Goal: Task Accomplishment & Management: Use online tool/utility

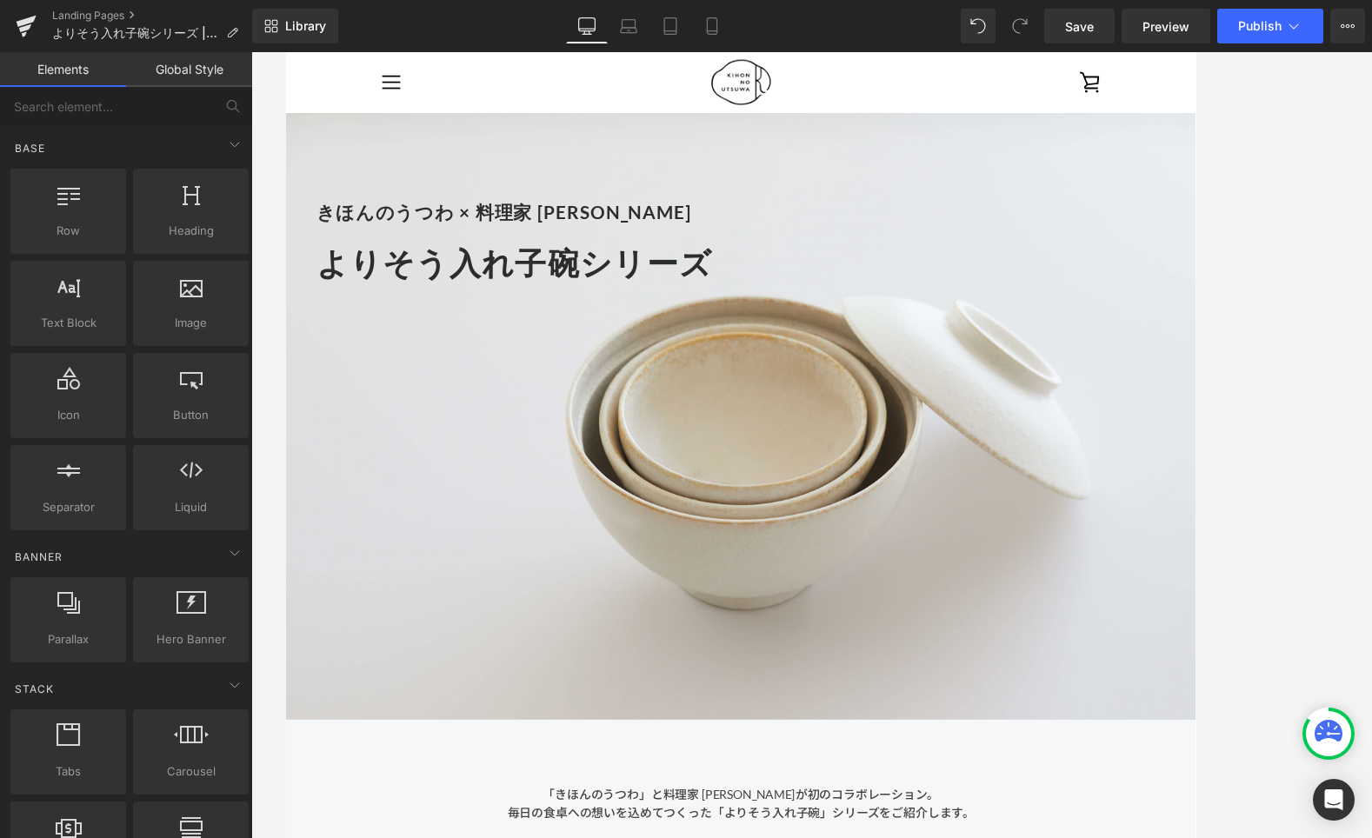
click at [1007, 90] on div at bounding box center [811, 87] width 765 height 70
click at [1075, 36] on link "Save" at bounding box center [1079, 26] width 70 height 35
click at [1161, 32] on span "Preview" at bounding box center [1165, 26] width 47 height 18
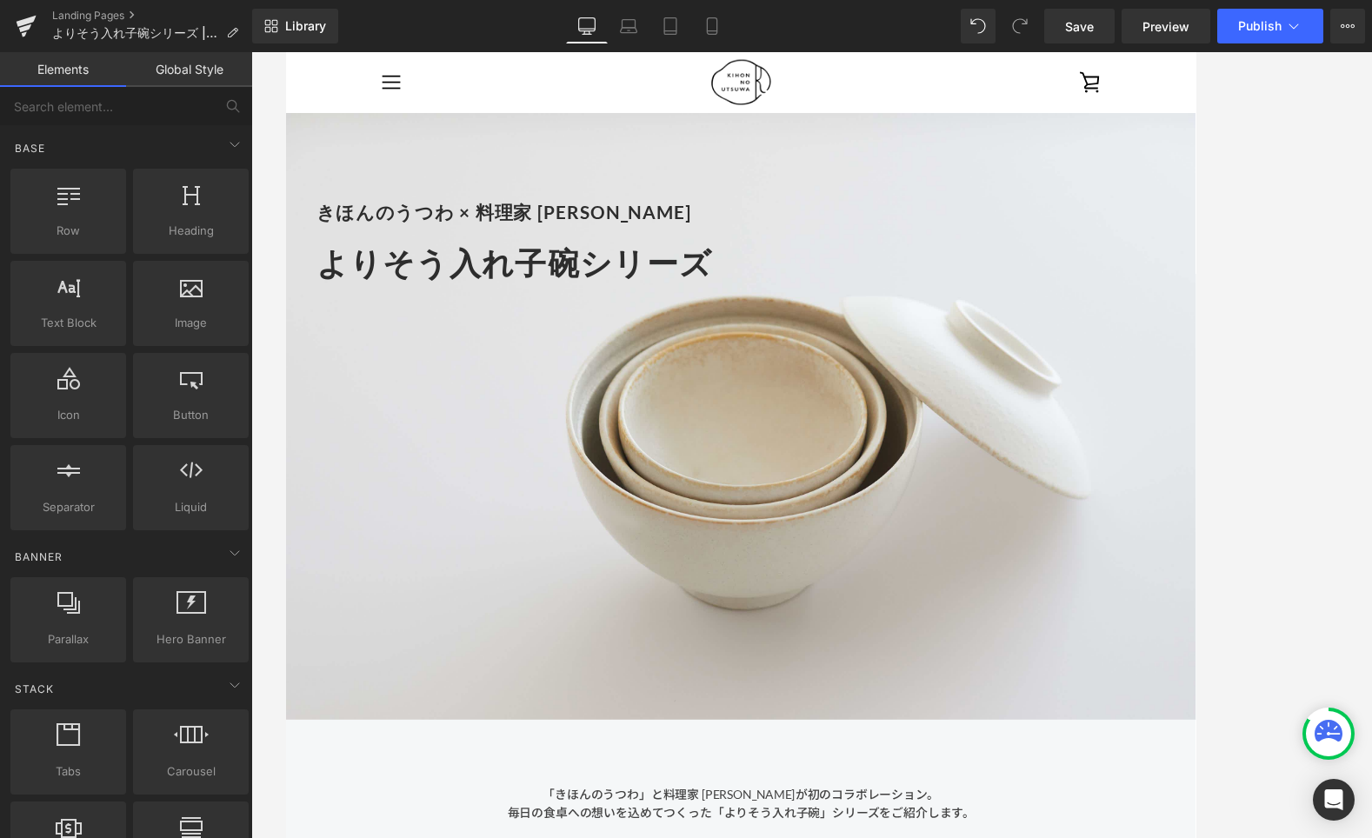
scroll to position [11, 0]
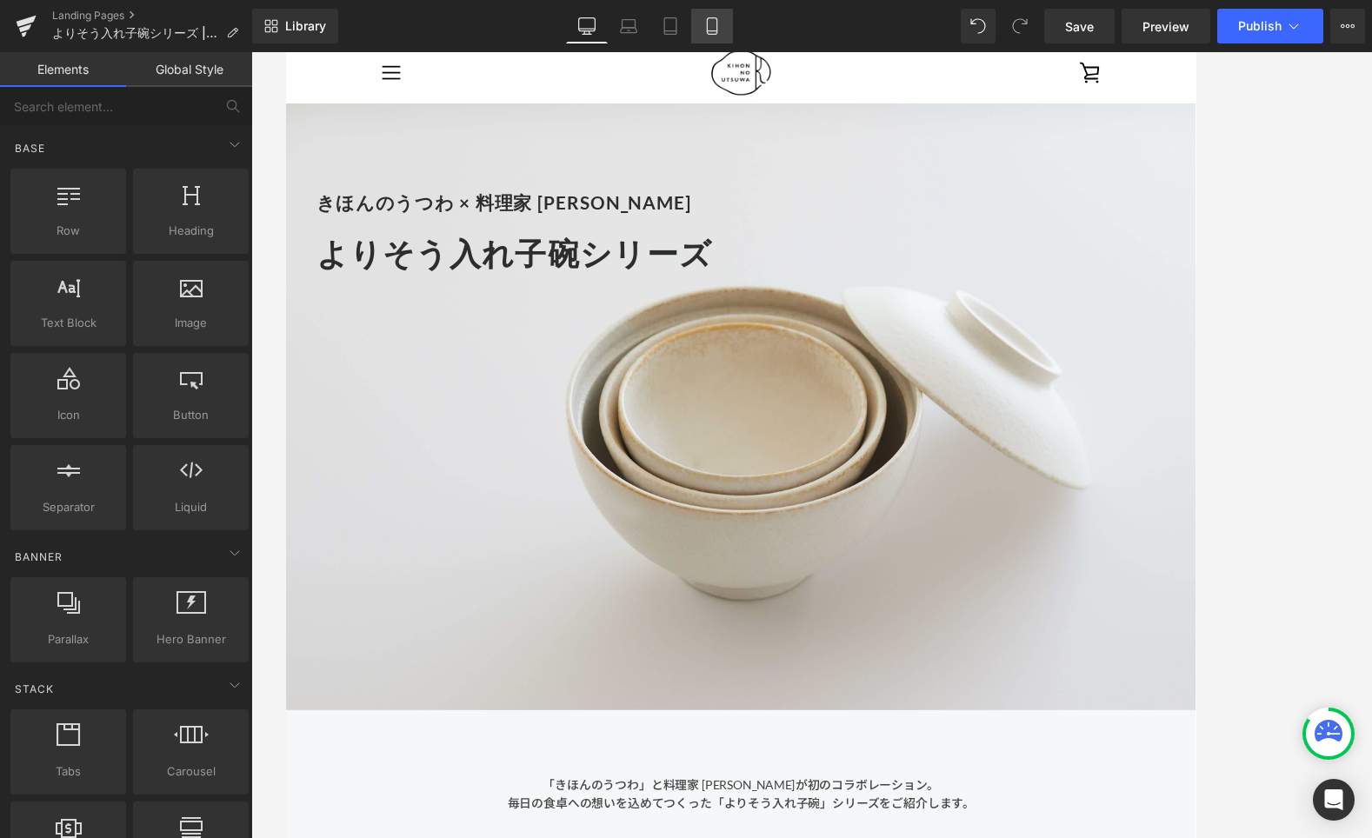
click at [716, 27] on icon at bounding box center [712, 26] width 10 height 17
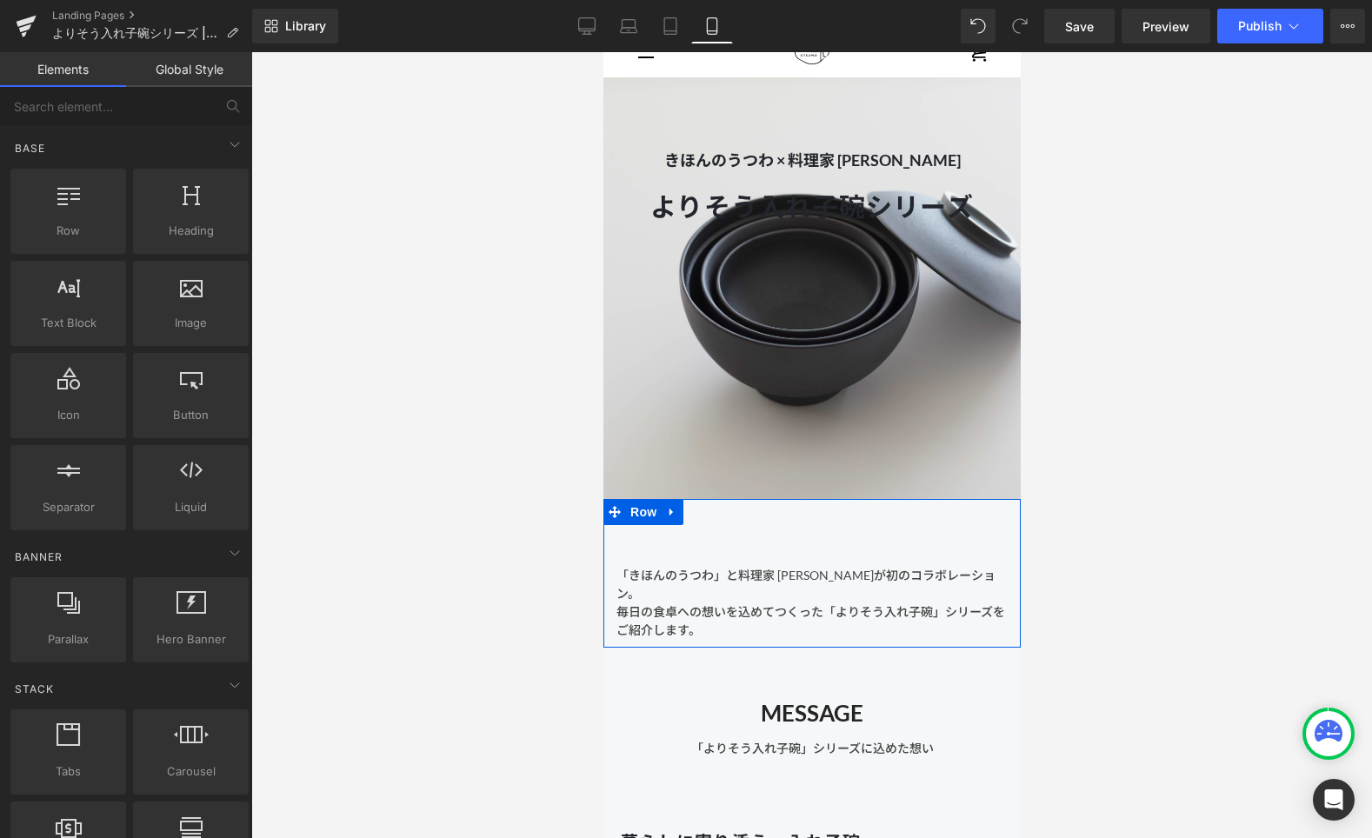
scroll to position [0, 0]
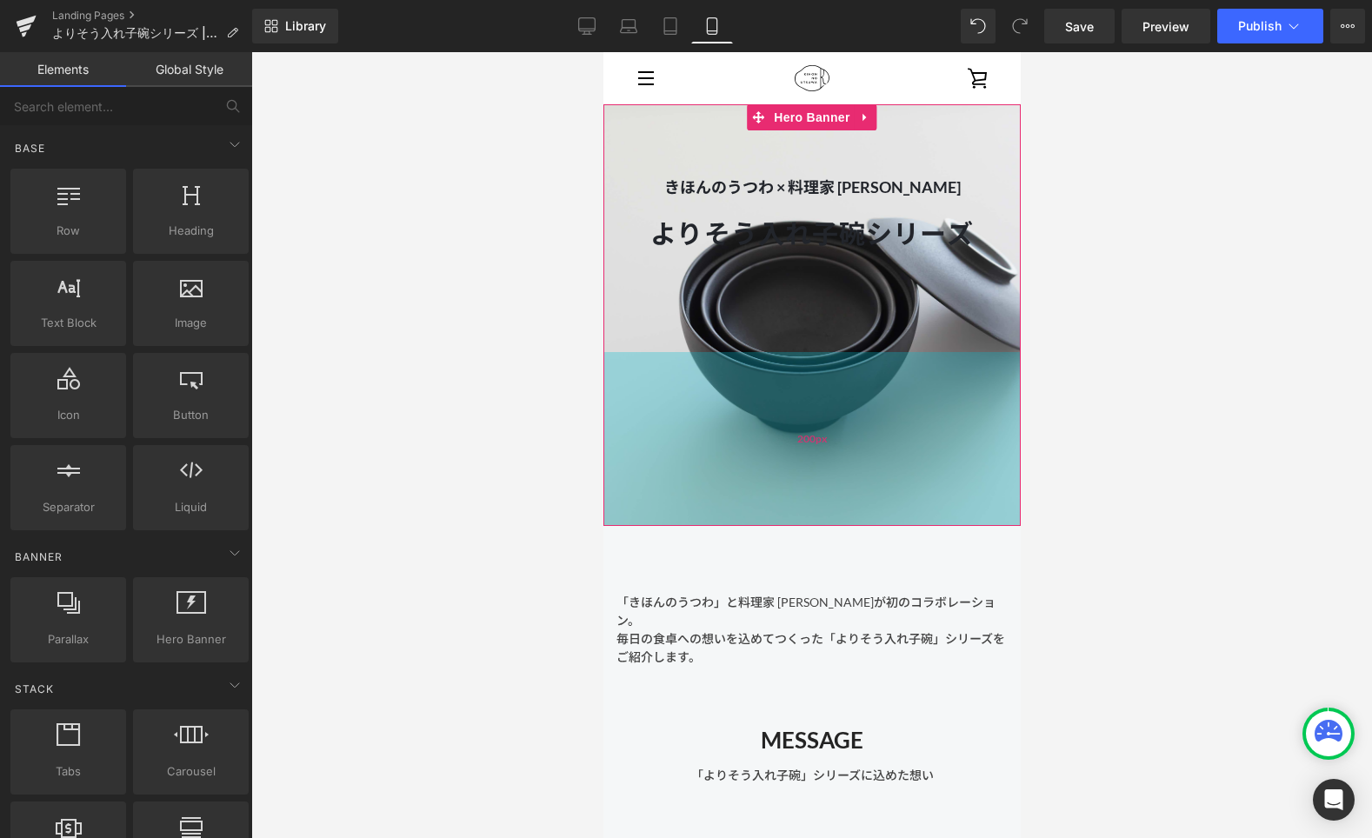
click at [858, 419] on div "200px" at bounding box center [810, 439] width 417 height 174
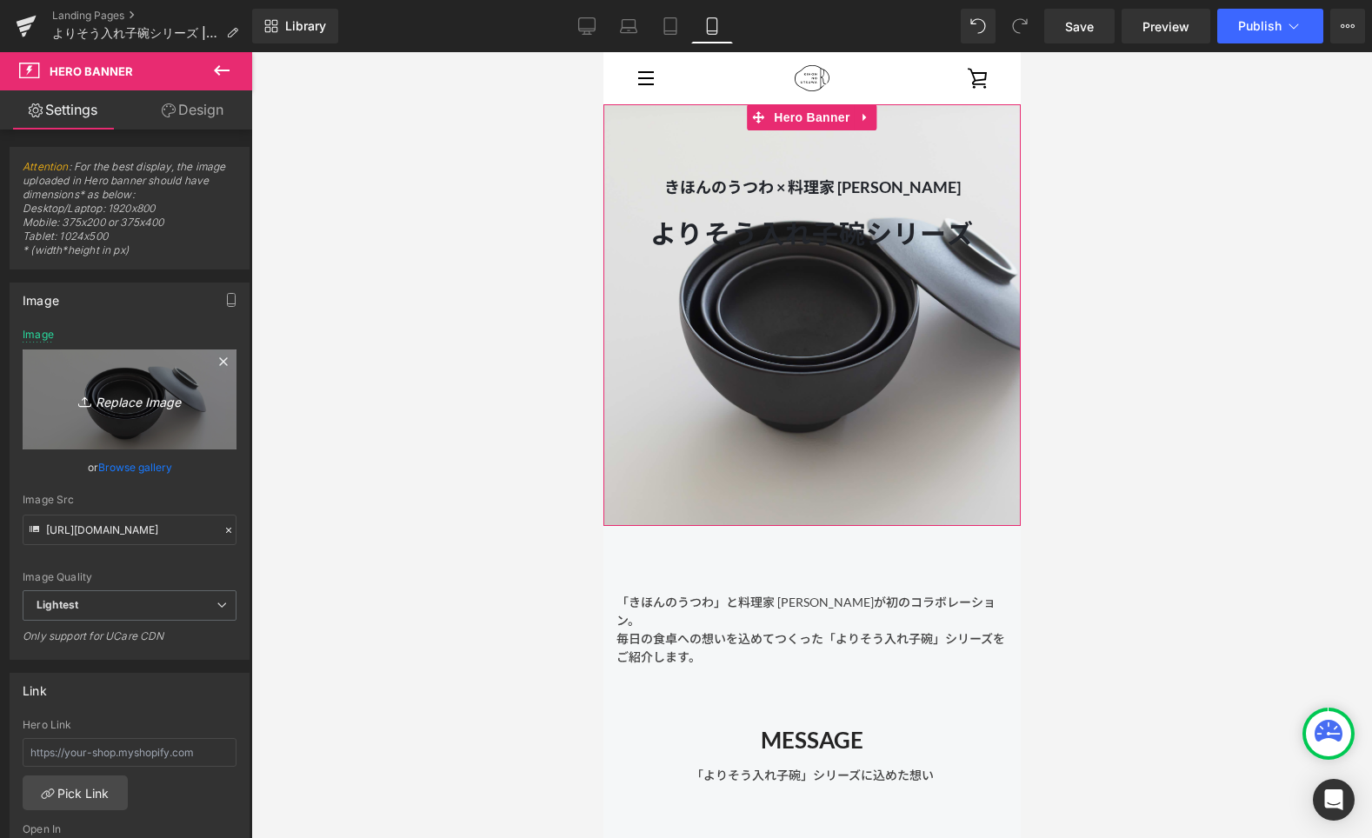
click at [107, 401] on icon "Replace Image" at bounding box center [129, 400] width 139 height 22
type input "C:\fakepath\250806_きほんのうつわ45226.jpg"
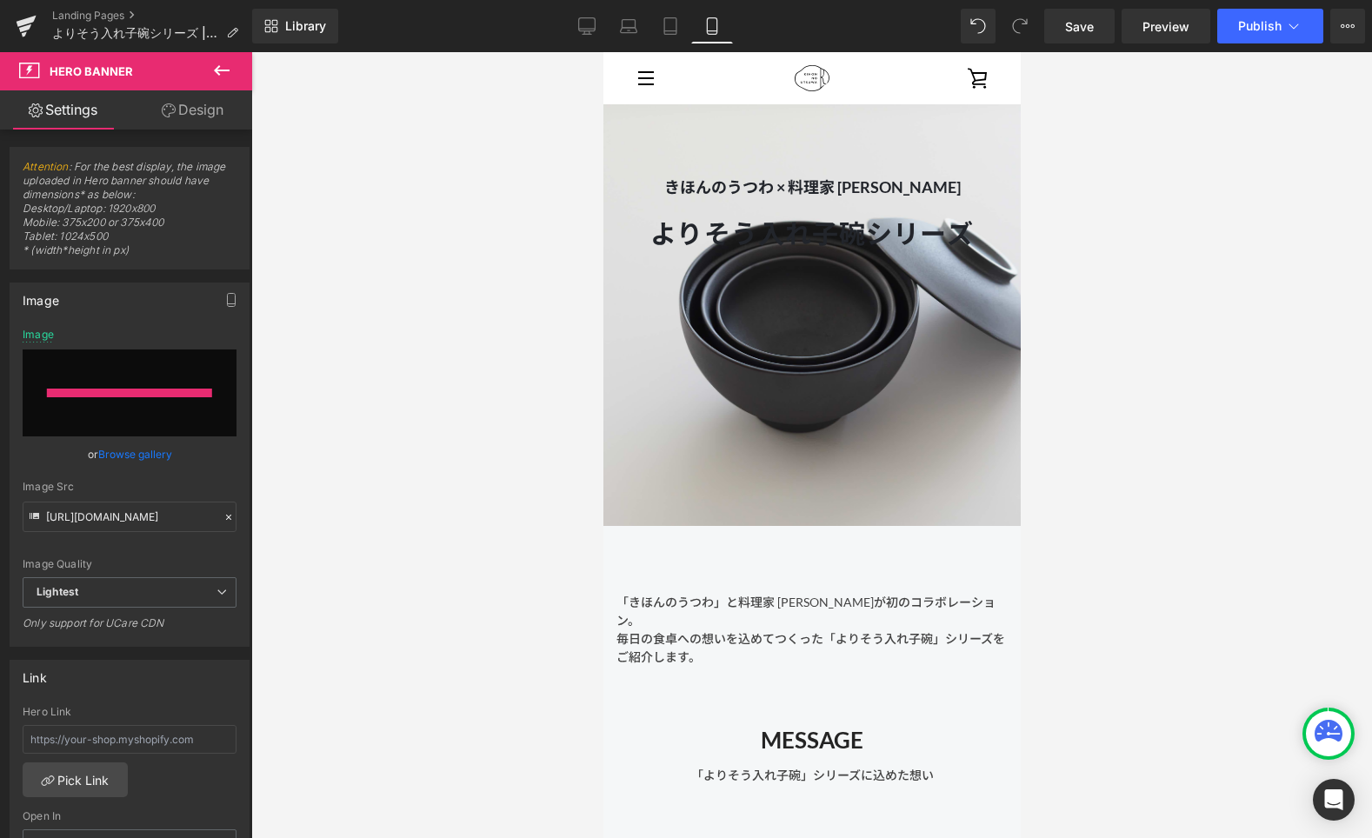
type input "[URL][DOMAIN_NAME]"
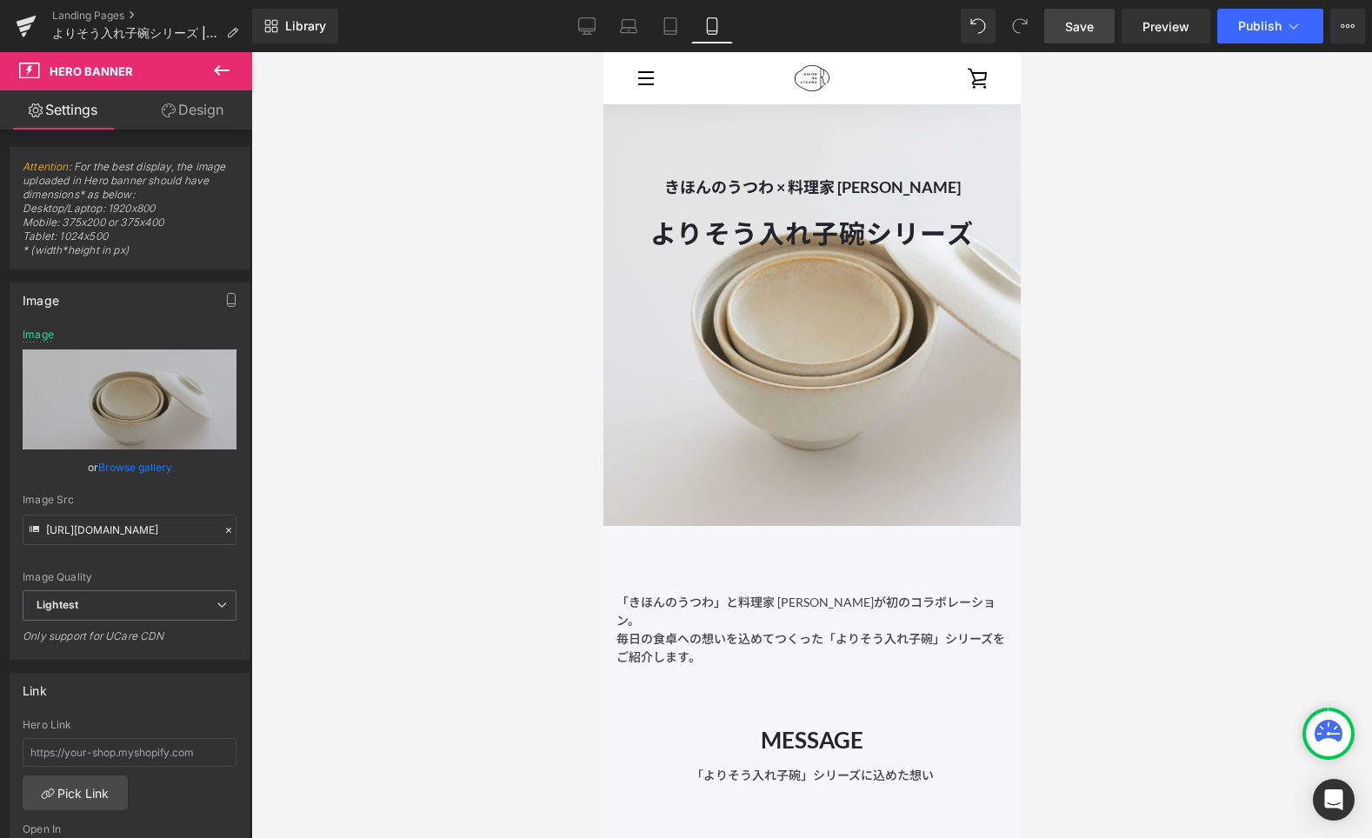
click at [1081, 31] on span "Save" at bounding box center [1079, 26] width 29 height 18
